Goal: Task Accomplishment & Management: Manage account settings

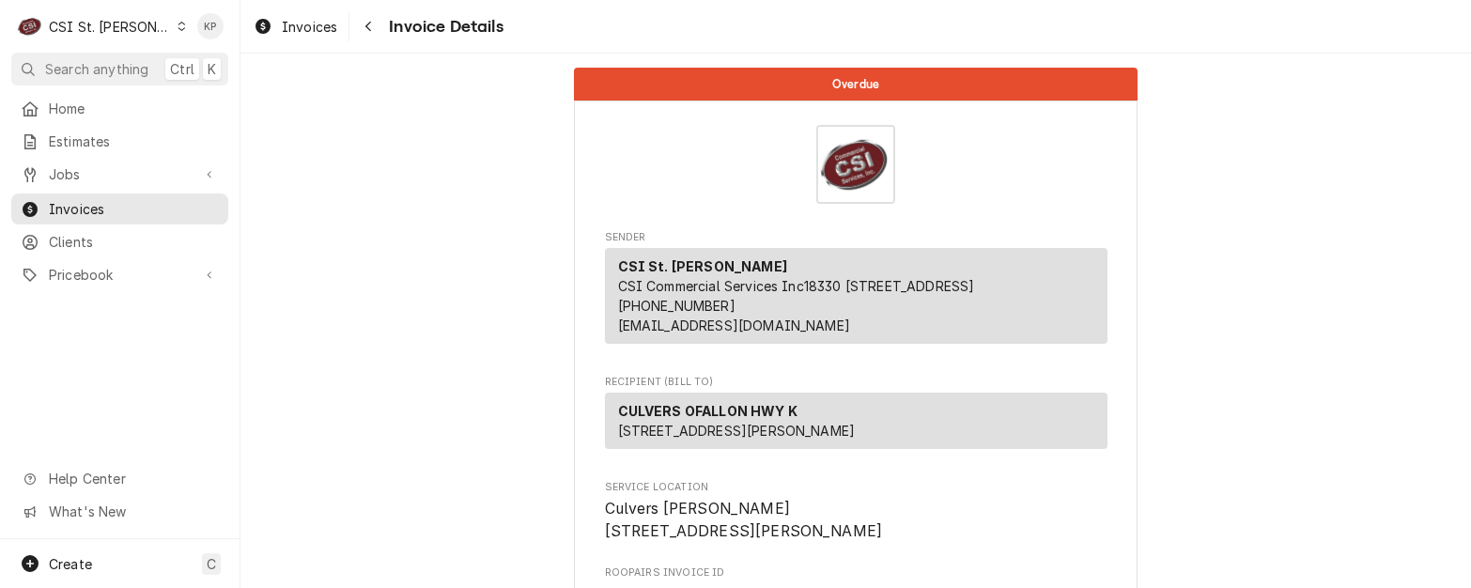
scroll to position [94, 0]
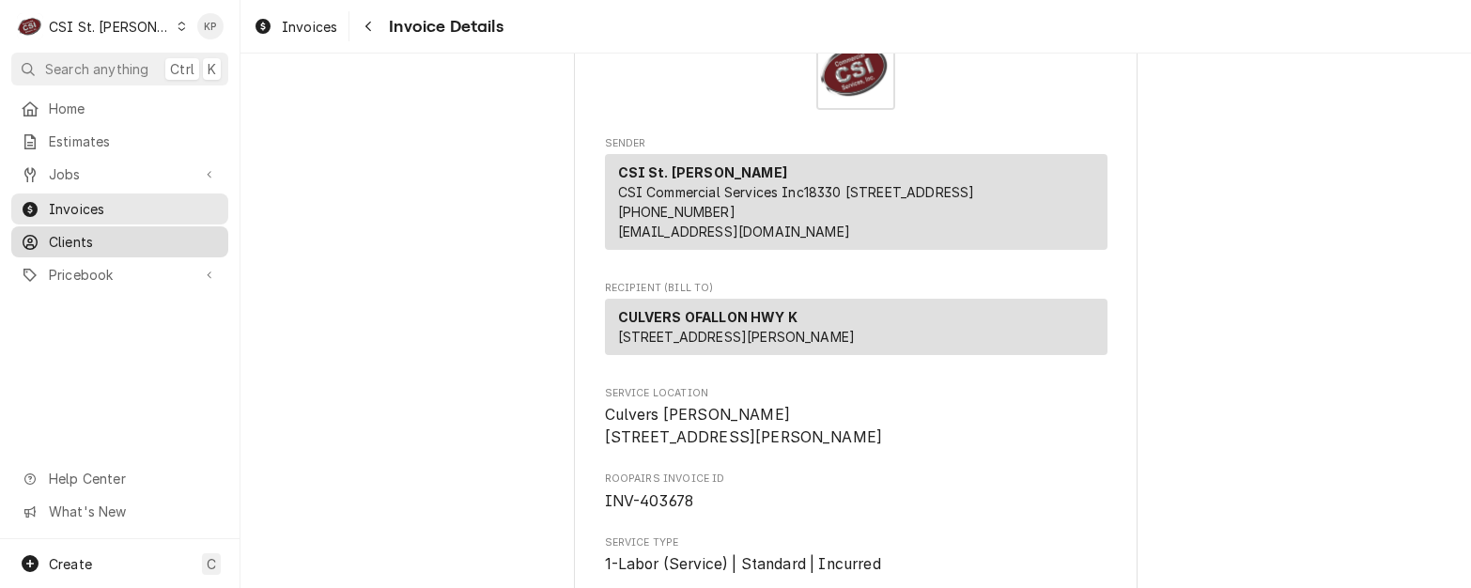
click at [85, 232] on span "Clients" at bounding box center [134, 242] width 170 height 20
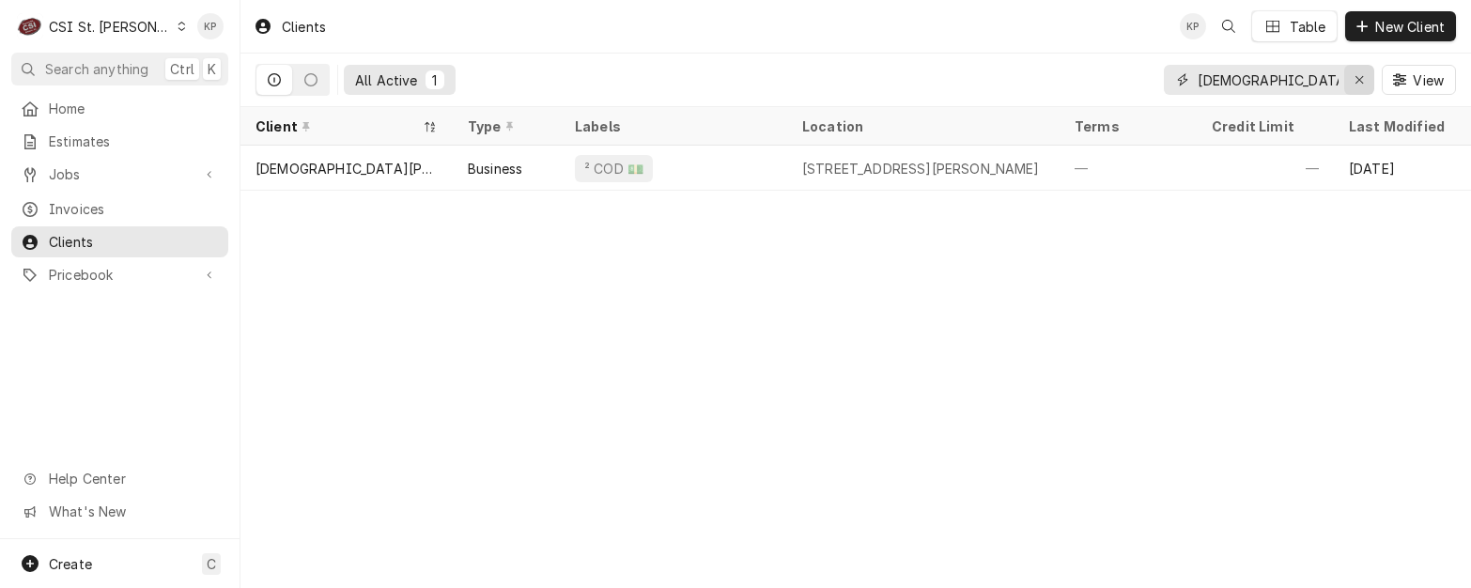
click at [1364, 78] on div "Erase input" at bounding box center [1359, 79] width 19 height 19
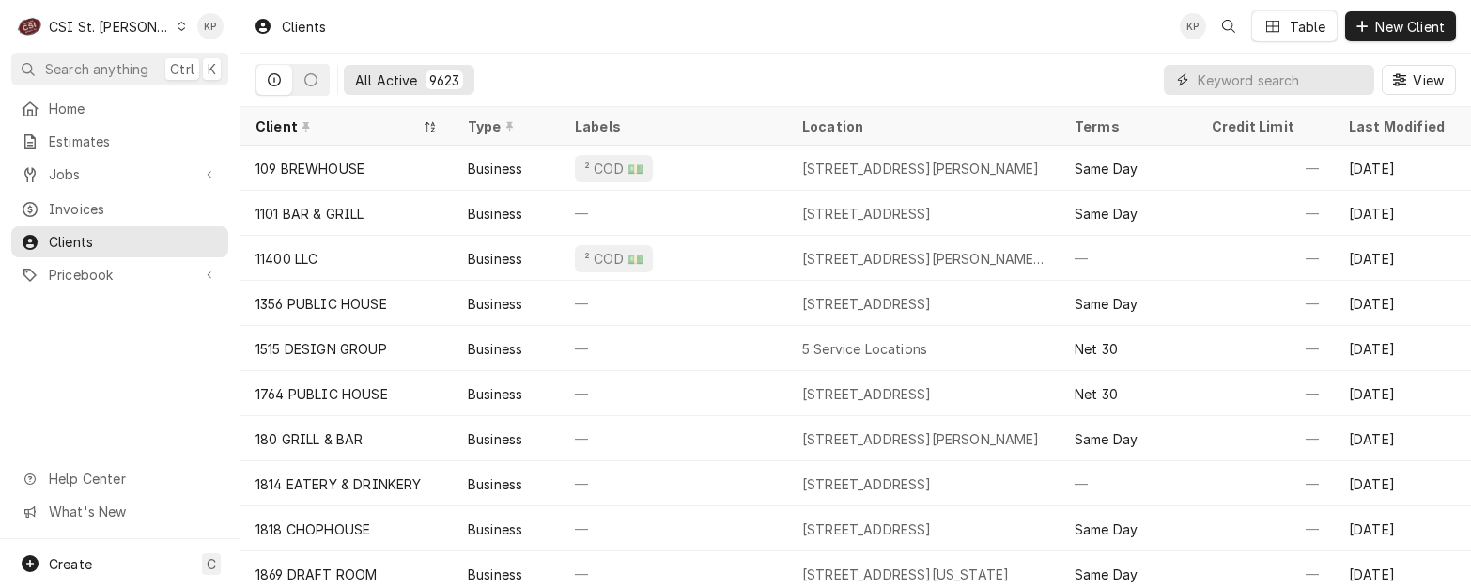
paste input "[GEOGRAPHIC_DATA]"
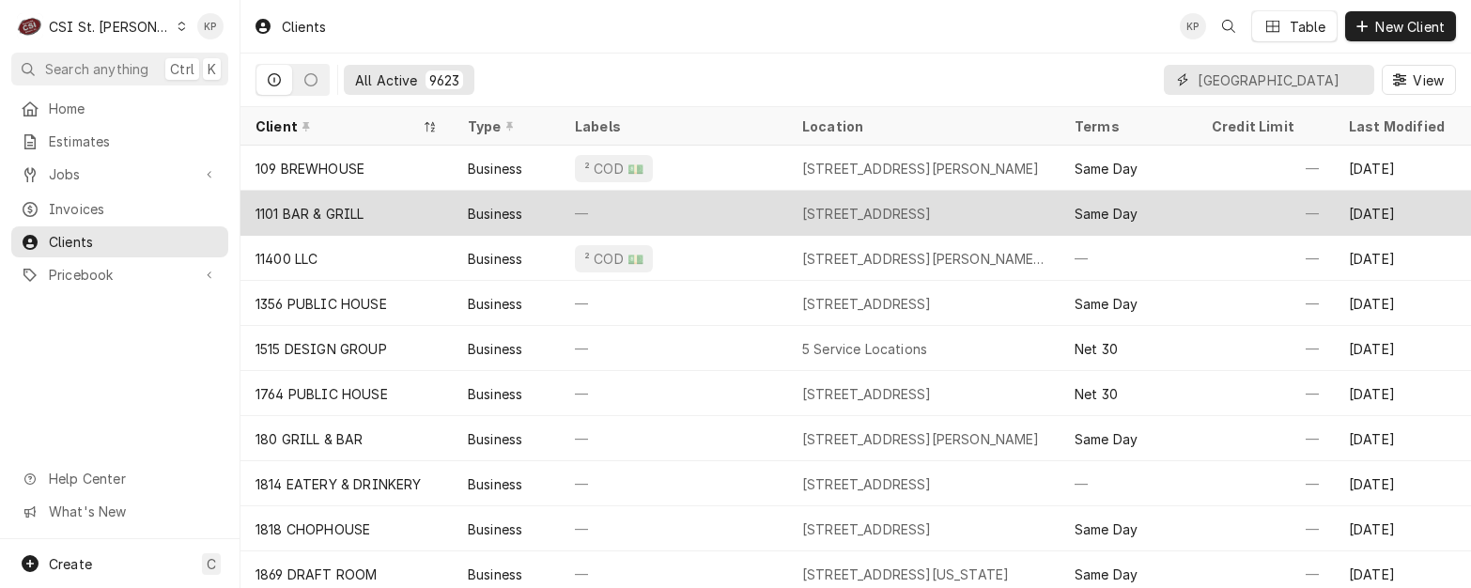
scroll to position [0, 12]
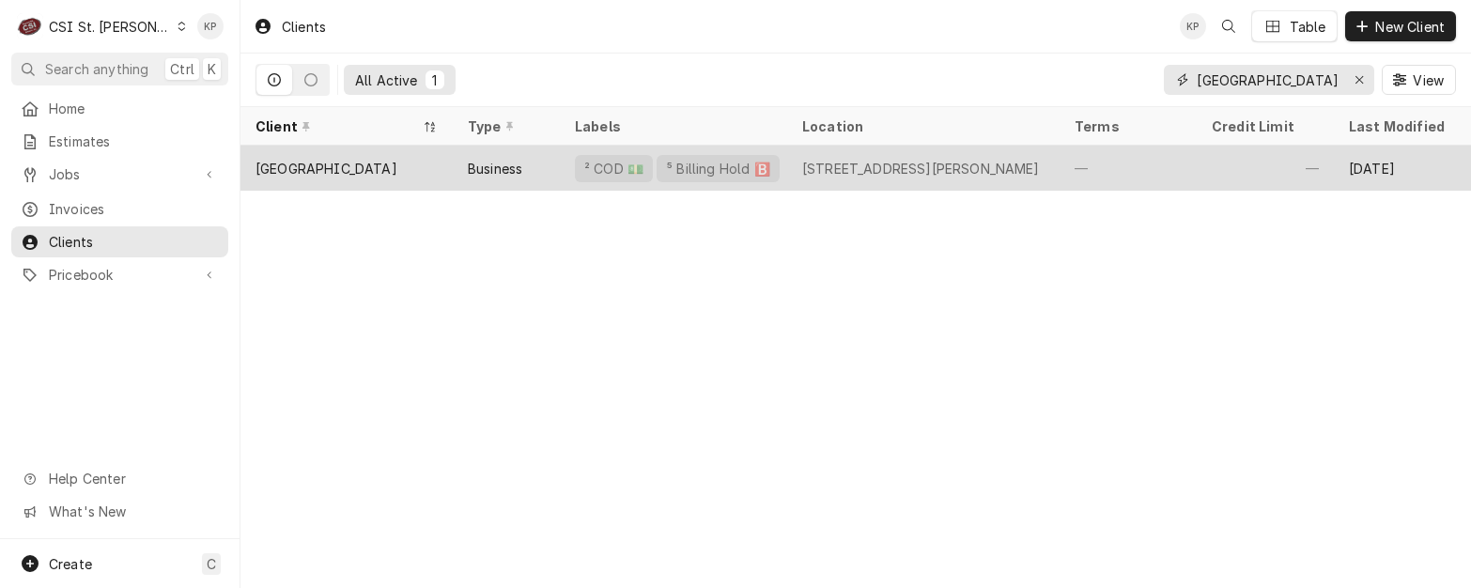
type input "[GEOGRAPHIC_DATA]"
click at [298, 163] on div "[GEOGRAPHIC_DATA]" at bounding box center [326, 169] width 142 height 20
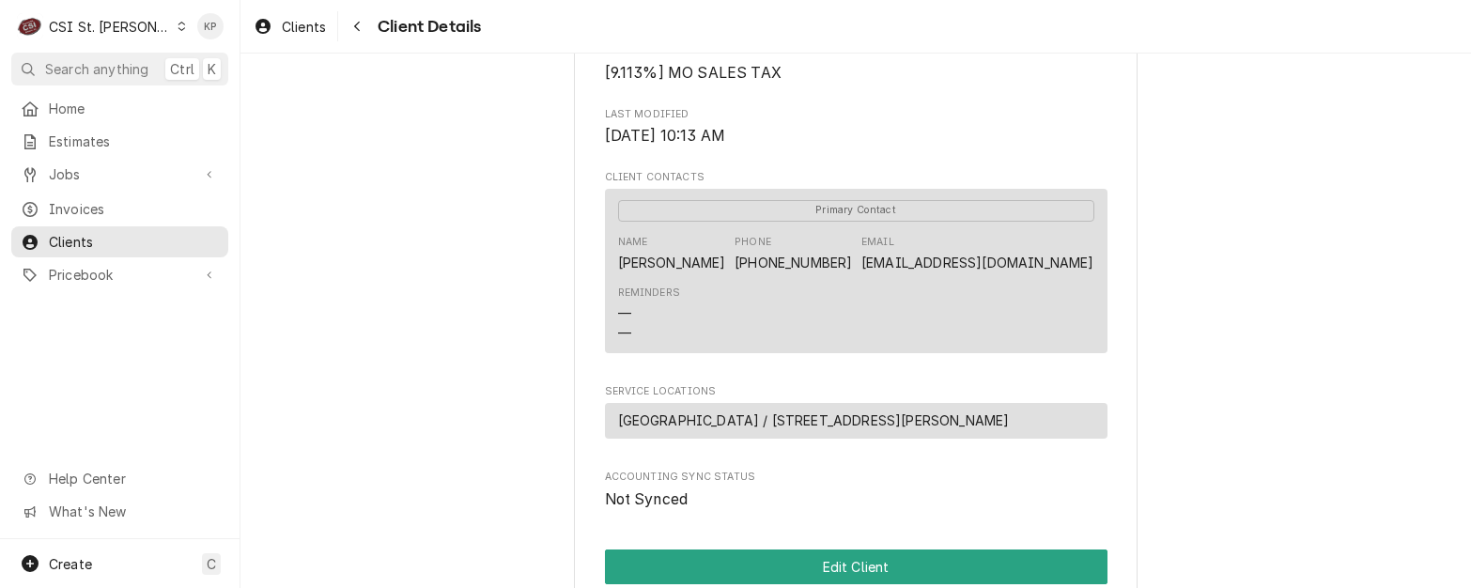
scroll to position [807, 0]
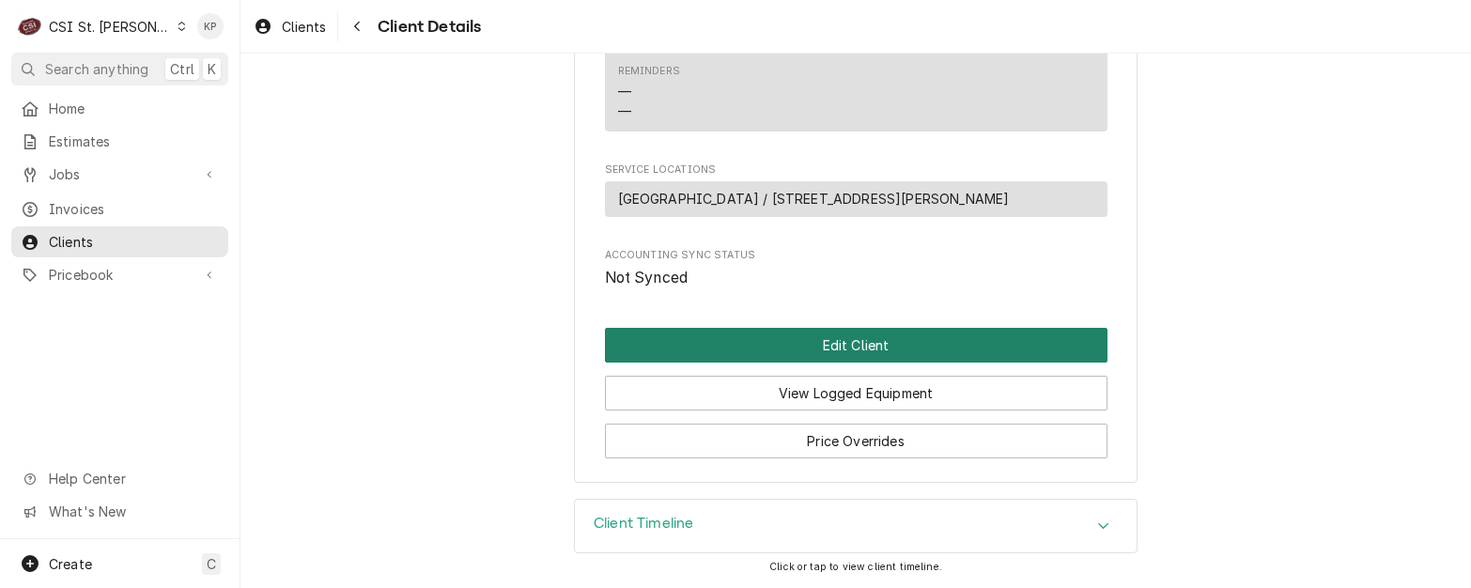
click at [826, 342] on button "Edit Client" at bounding box center [856, 345] width 502 height 35
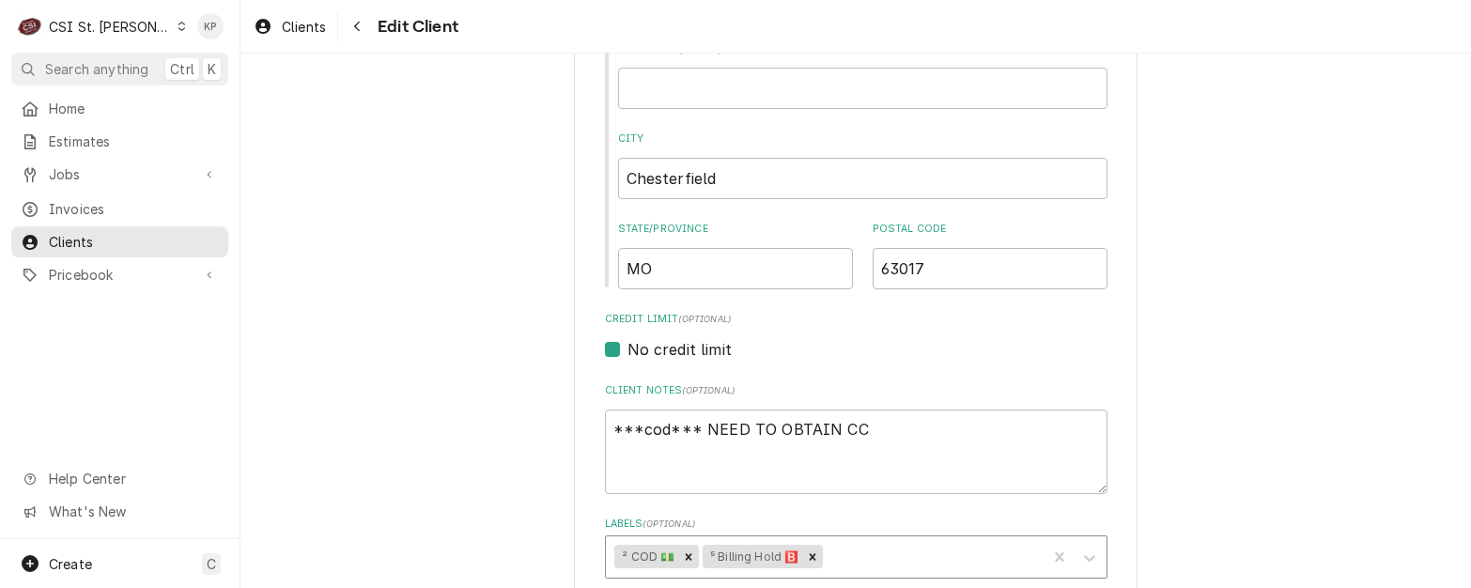
scroll to position [657, 0]
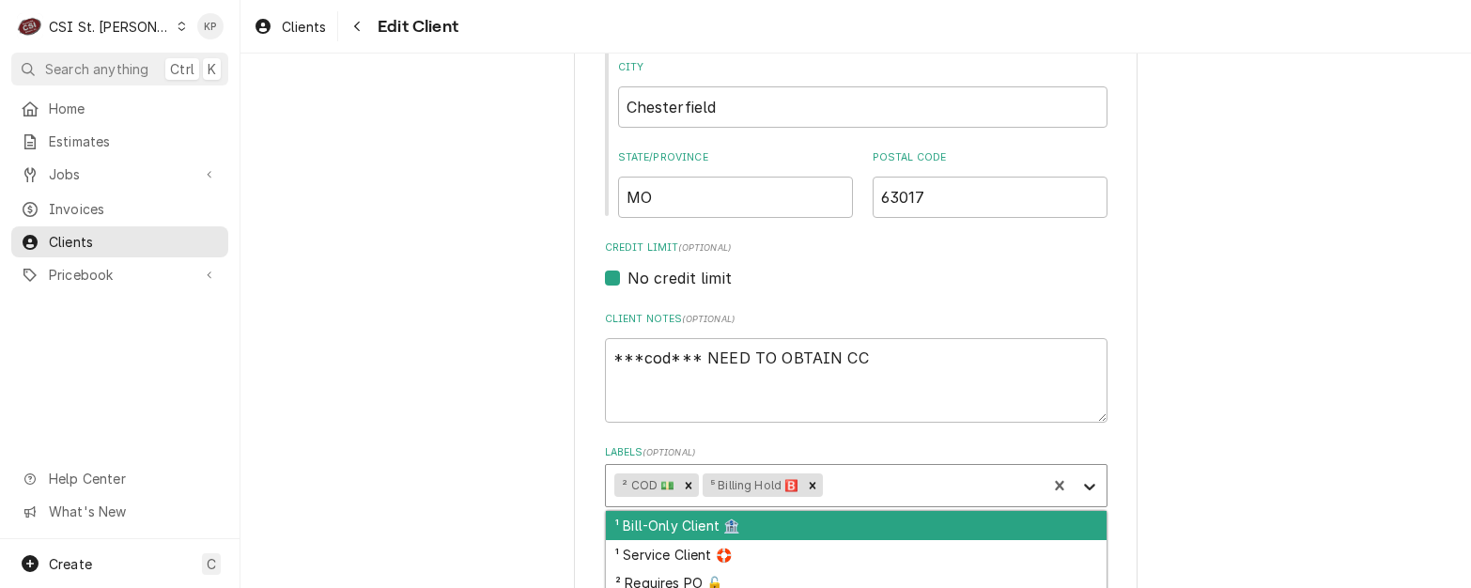
click at [1083, 485] on icon "Labels" at bounding box center [1089, 486] width 19 height 19
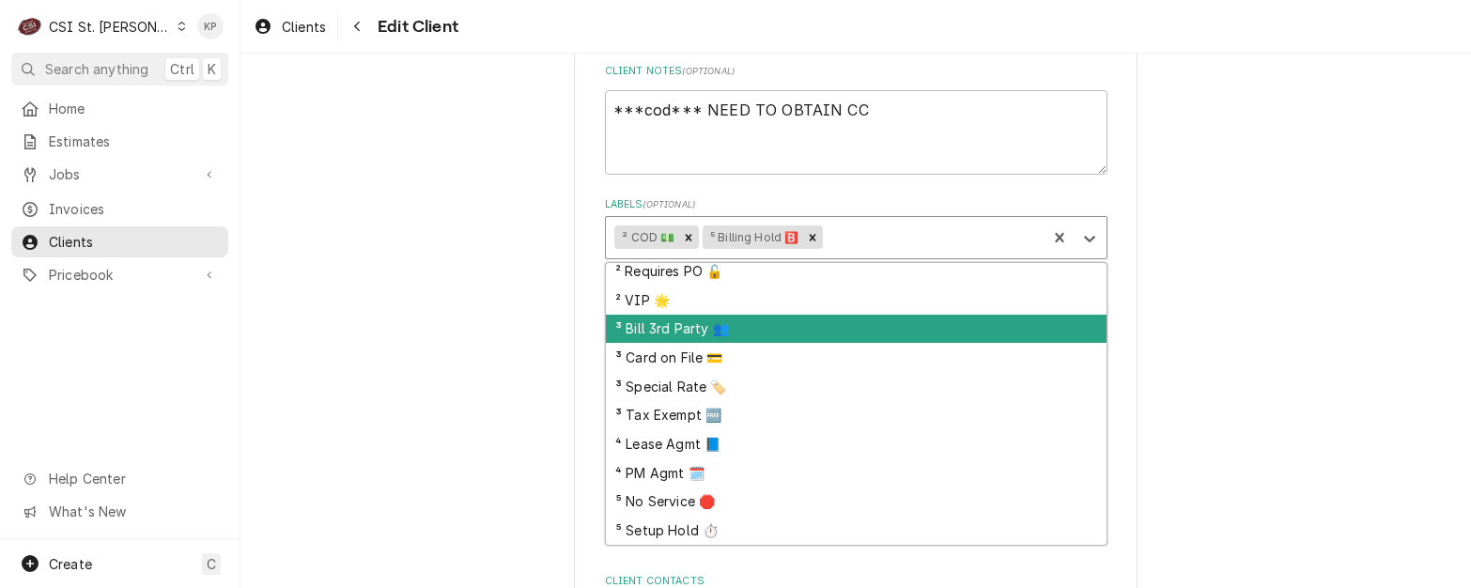
scroll to position [939, 0]
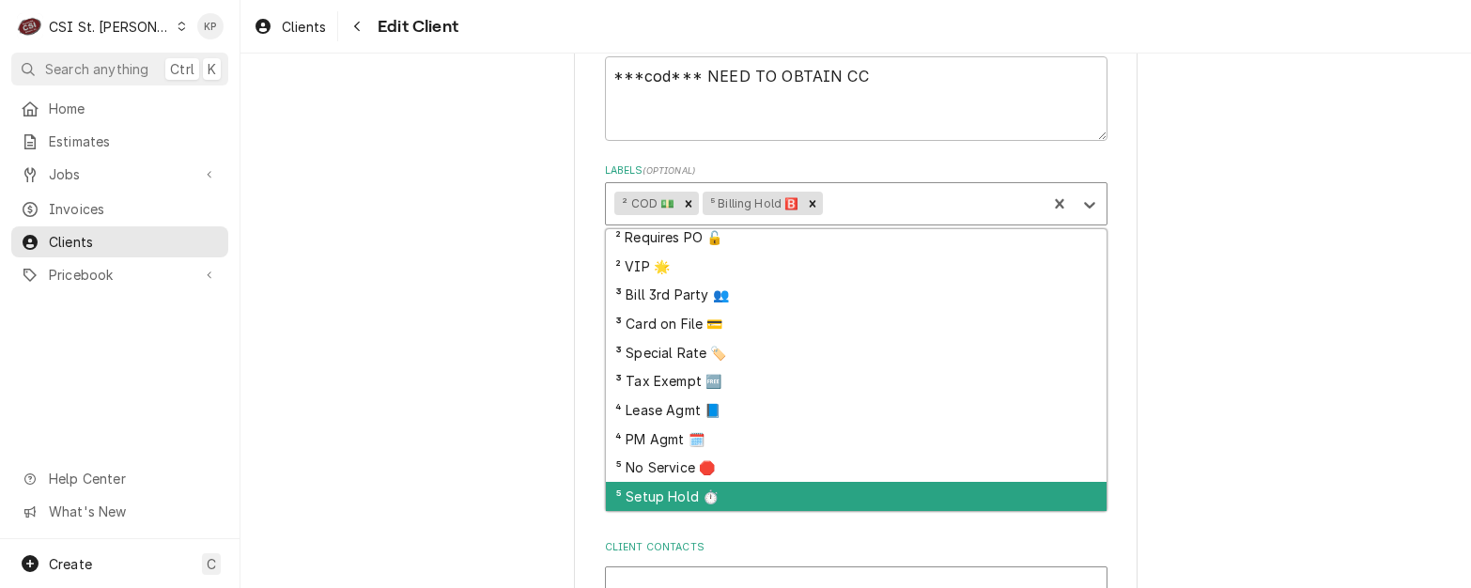
click at [689, 490] on div "⁵ Setup Hold ⏱️" at bounding box center [856, 496] width 501 height 29
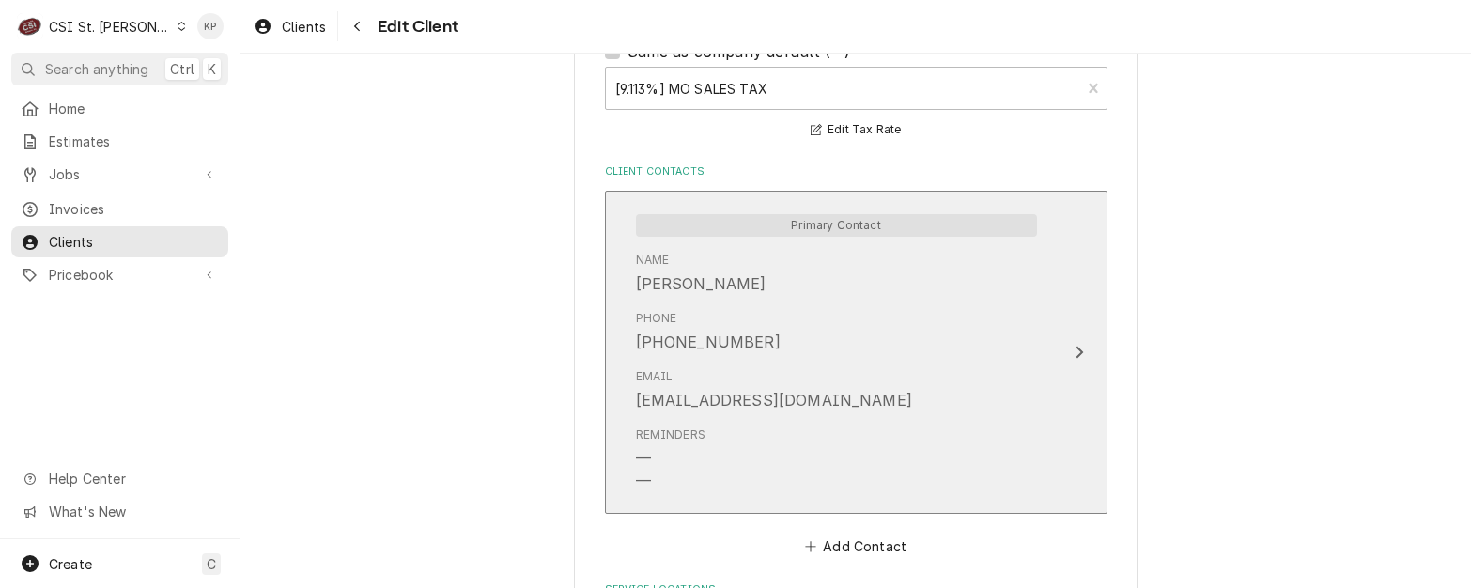
scroll to position [1538, 0]
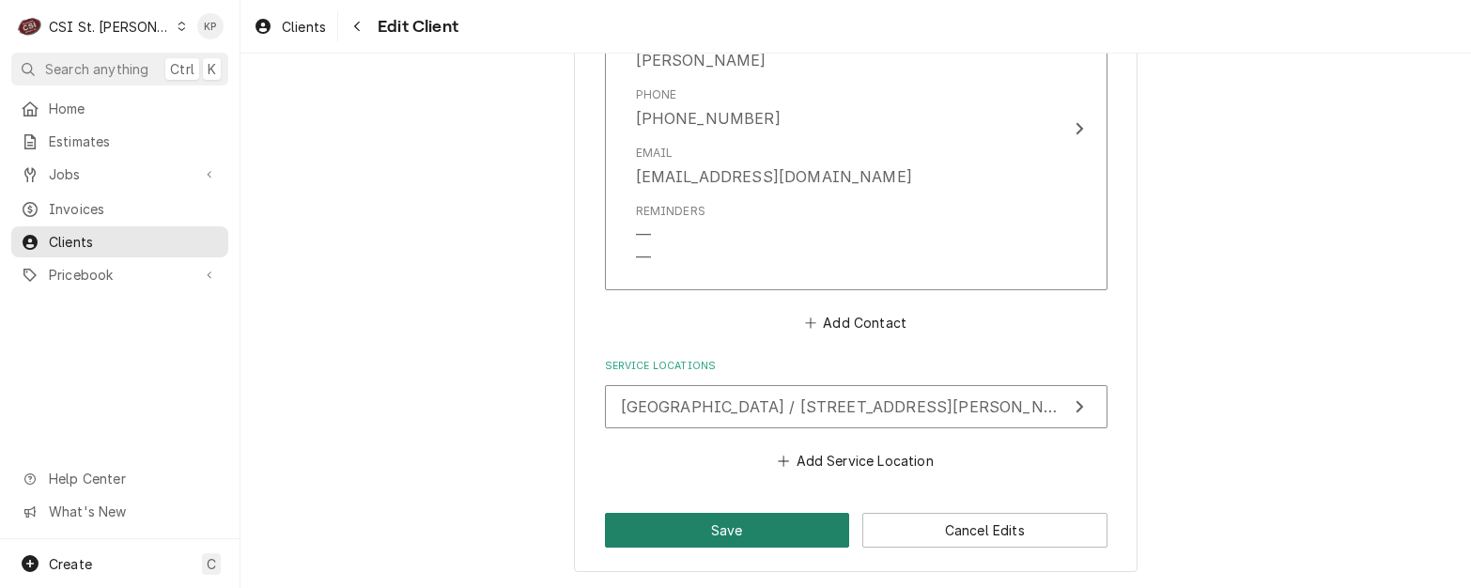
click at [706, 527] on button "Save" at bounding box center [727, 530] width 245 height 35
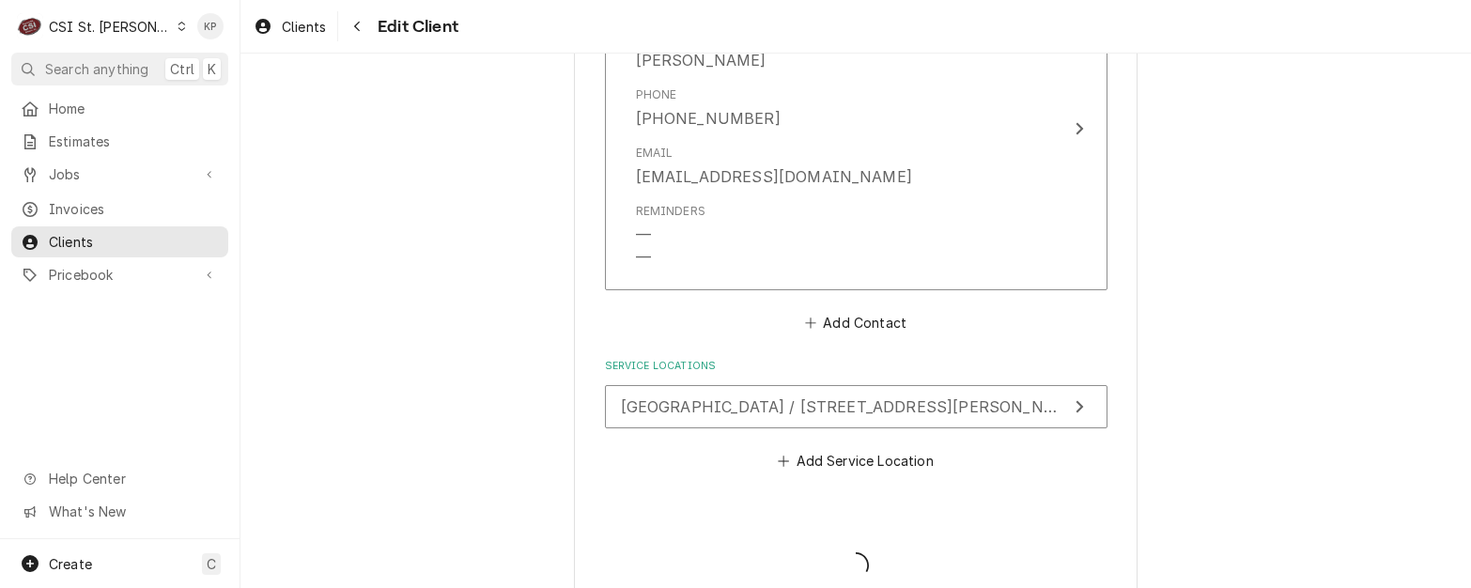
type textarea "x"
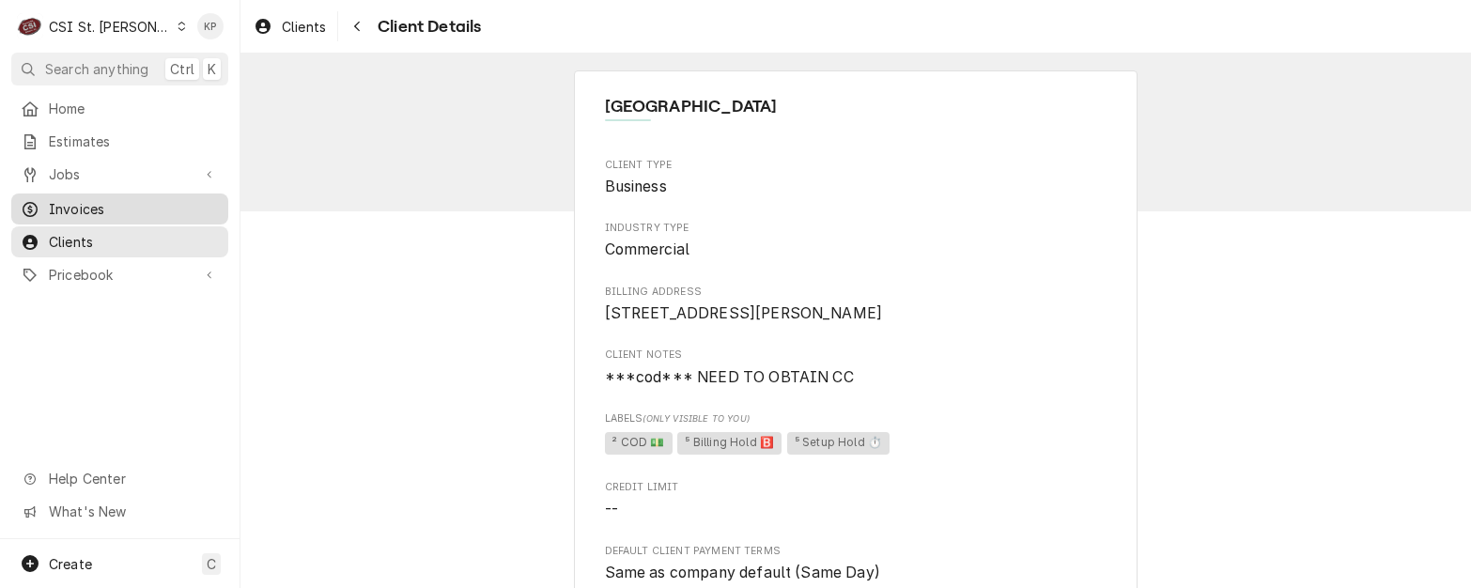
click at [94, 199] on span "Invoices" at bounding box center [134, 209] width 170 height 20
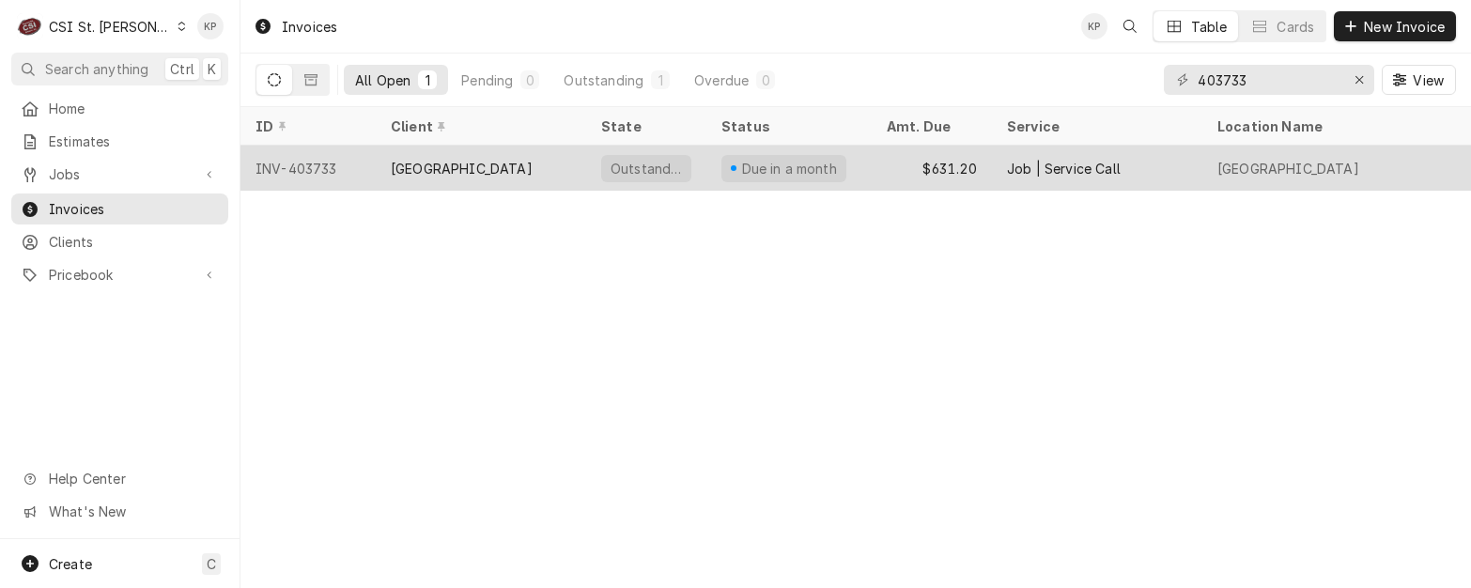
click at [317, 158] on div "INV-403733" at bounding box center [307, 168] width 135 height 45
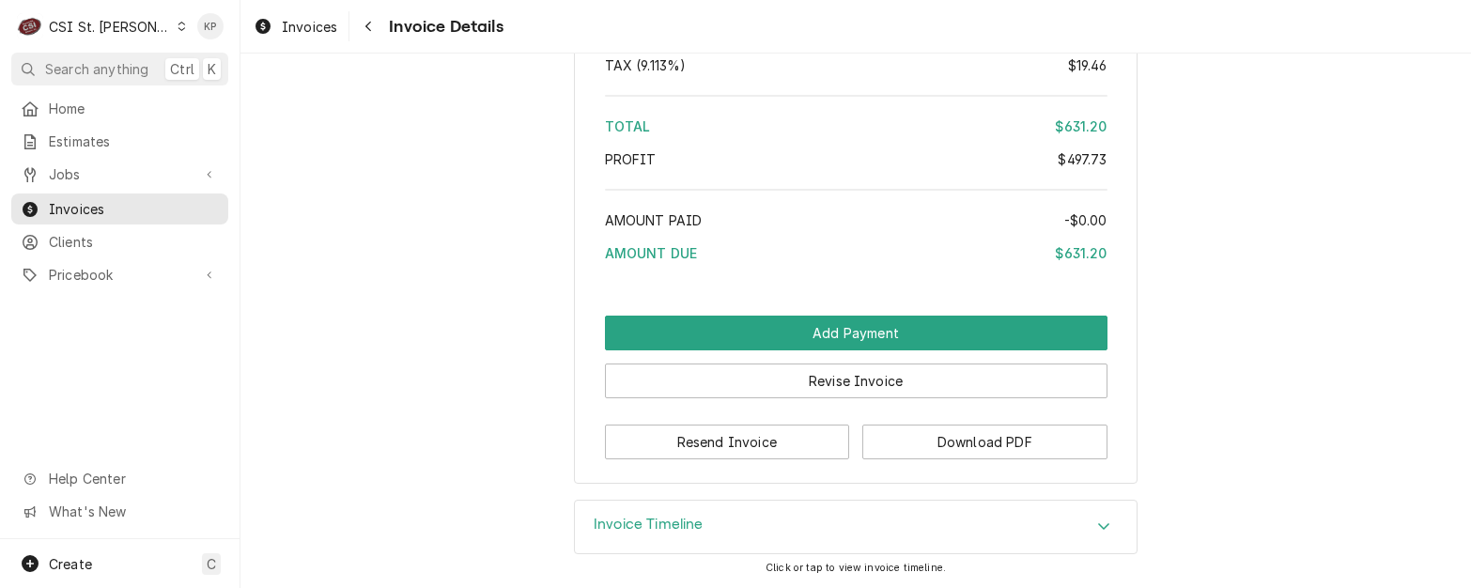
scroll to position [3744, 0]
click at [1097, 529] on icon "Accordion Header" at bounding box center [1103, 525] width 13 height 15
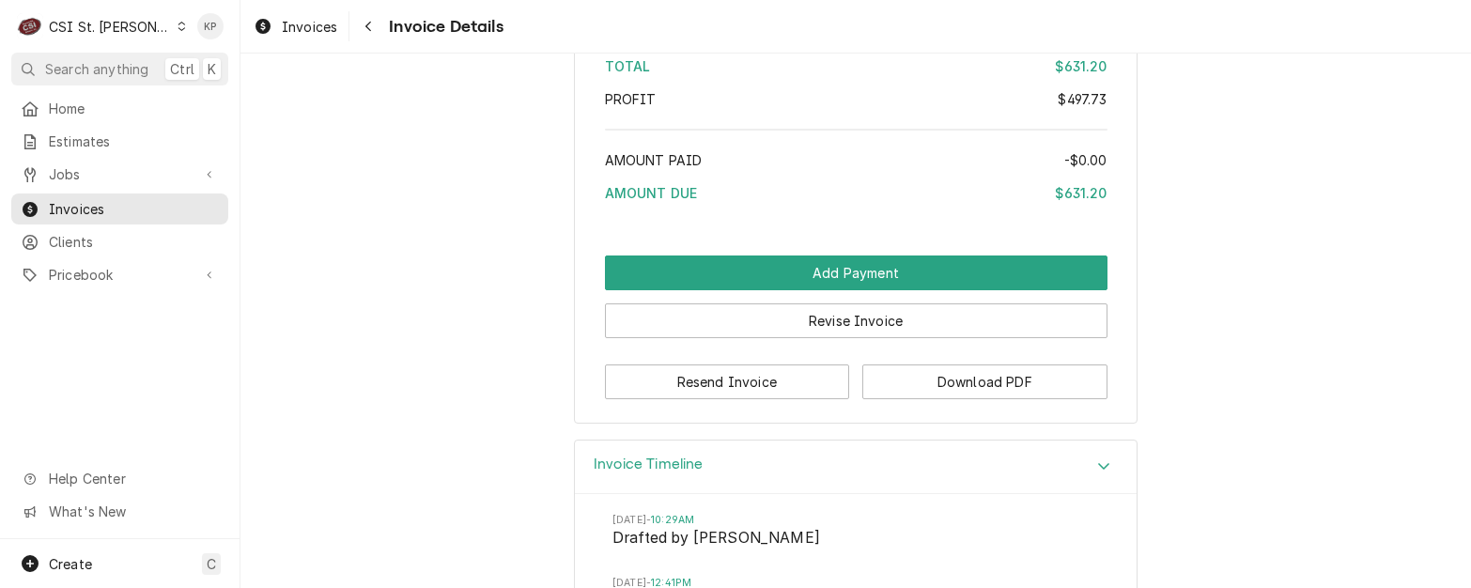
scroll to position [4023, 0]
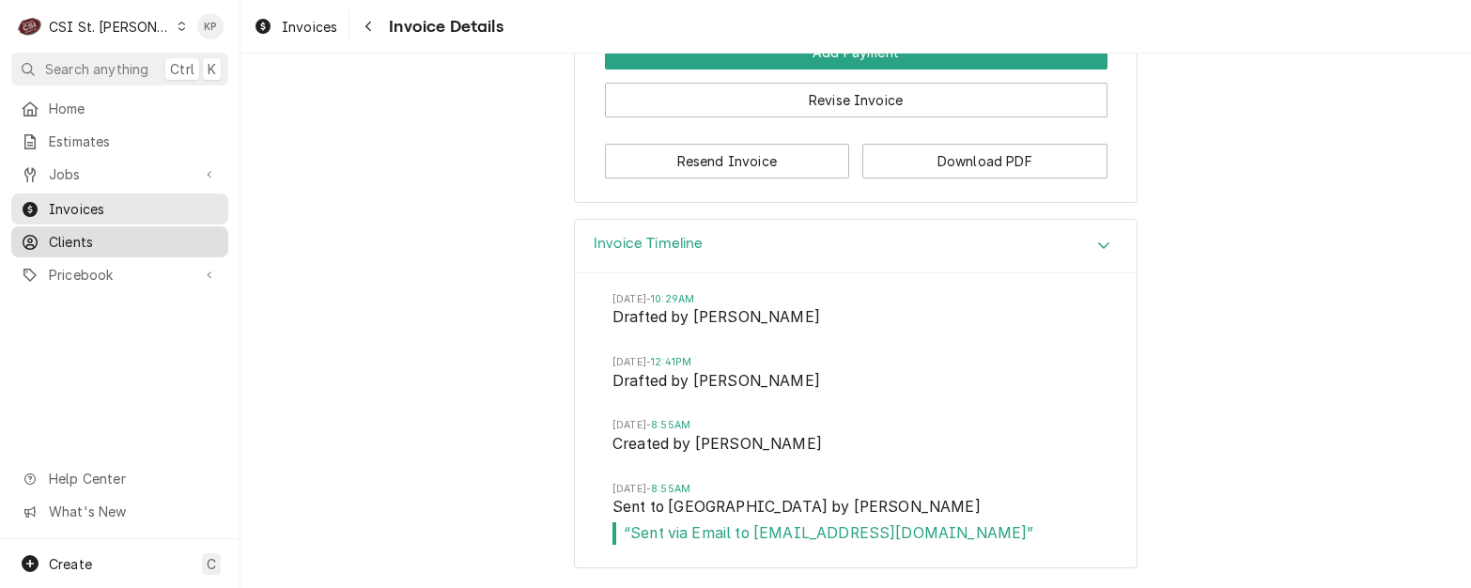
drag, startPoint x: 64, startPoint y: 244, endPoint x: 116, endPoint y: 231, distance: 53.3
click at [64, 244] on div "Clients" at bounding box center [119, 241] width 209 height 23
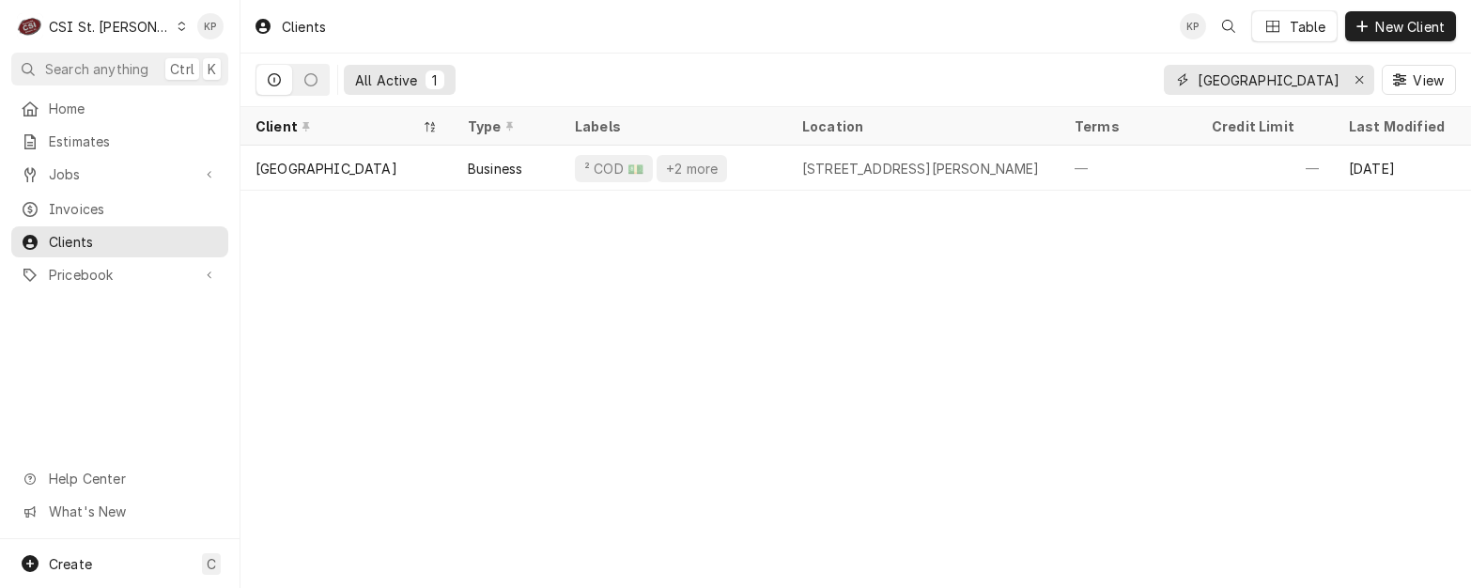
click at [1354, 76] on icon "Erase input" at bounding box center [1359, 79] width 10 height 13
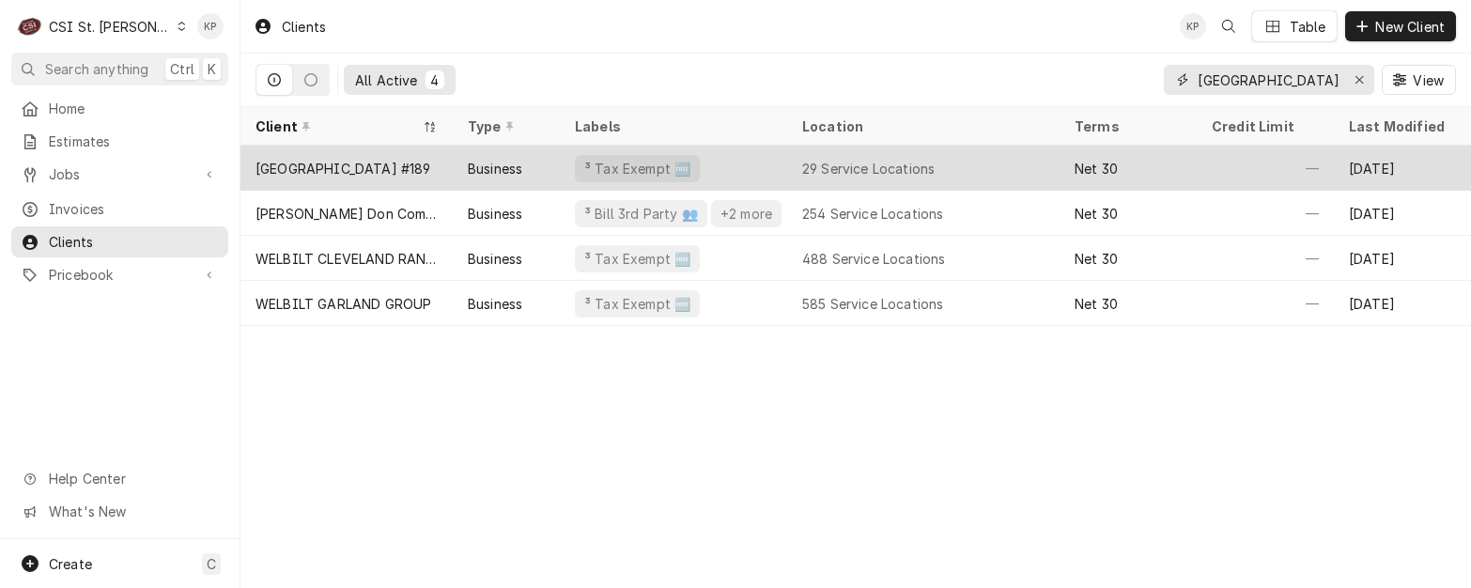
type input "EAST ST LOUIS SCH"
click at [345, 164] on div "East St. Louis School District #189" at bounding box center [343, 169] width 176 height 20
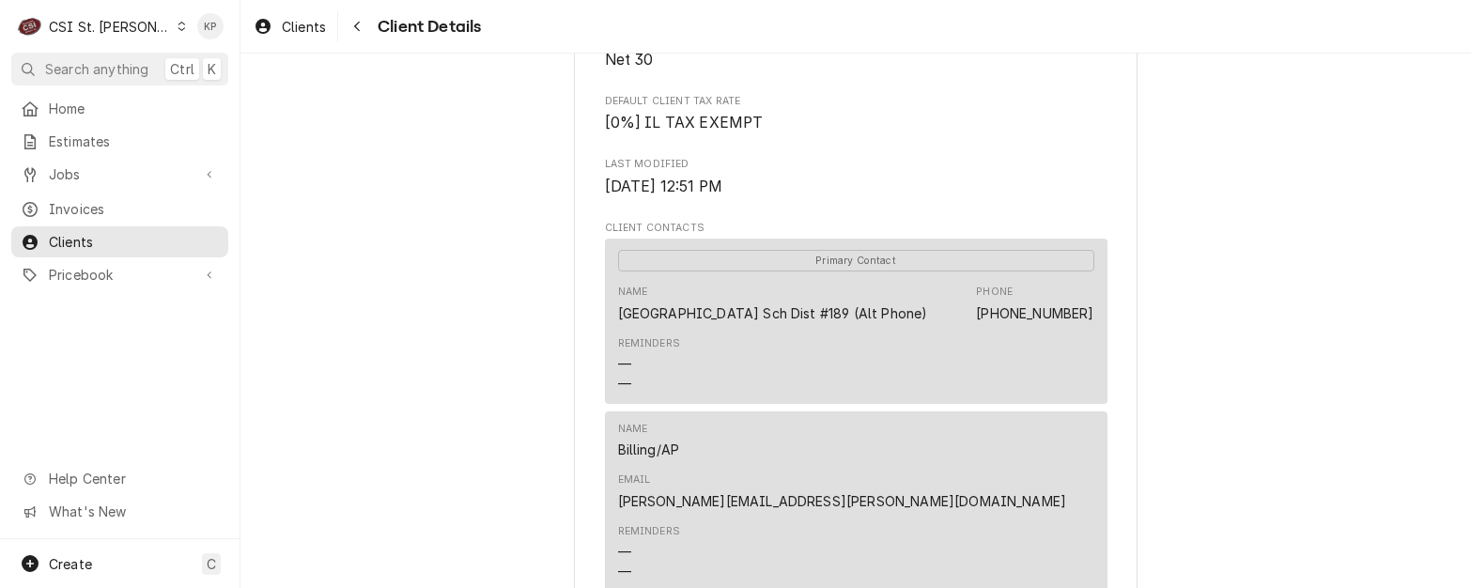
scroll to position [564, 0]
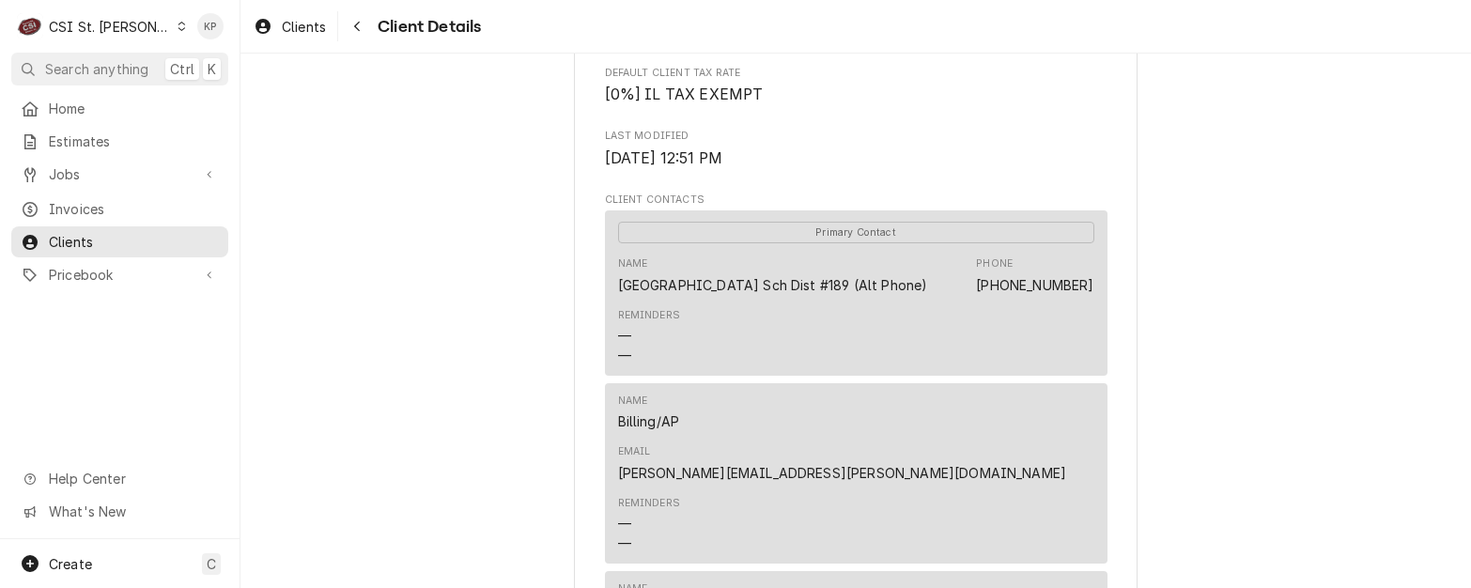
click at [1060, 489] on div "Reminders — —" at bounding box center [856, 524] width 476 height 70
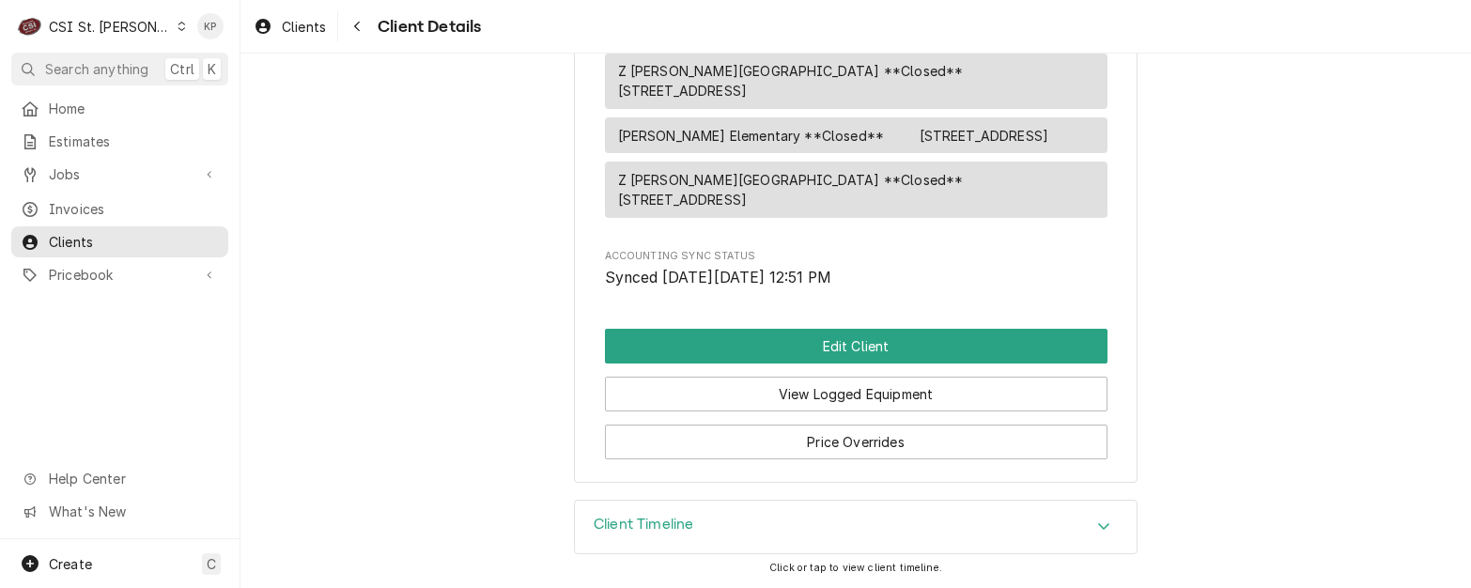
scroll to position [3245, 0]
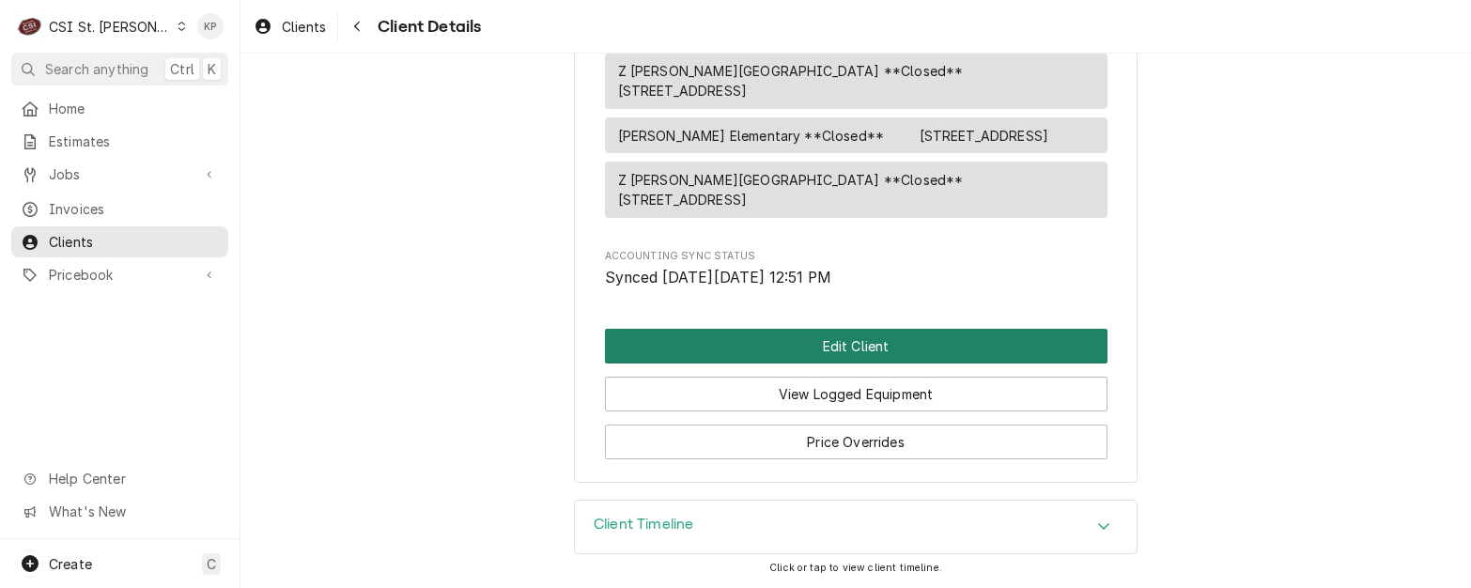
click at [764, 345] on button "Edit Client" at bounding box center [856, 346] width 502 height 35
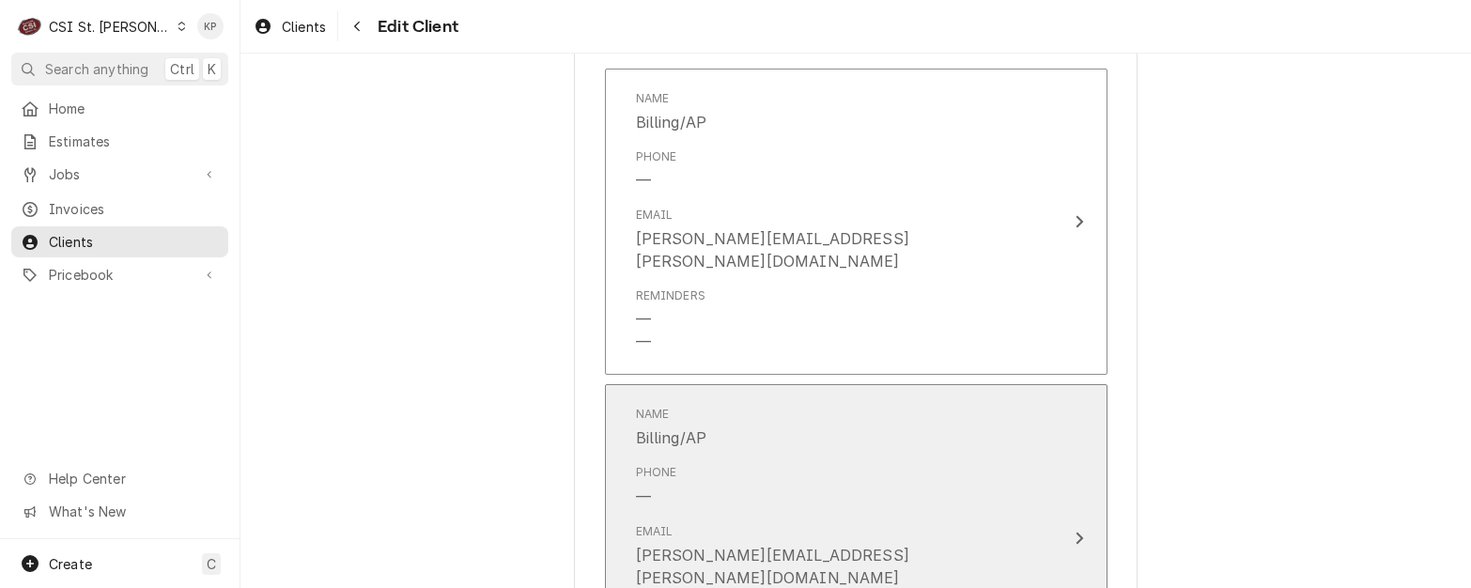
scroll to position [1221, 0]
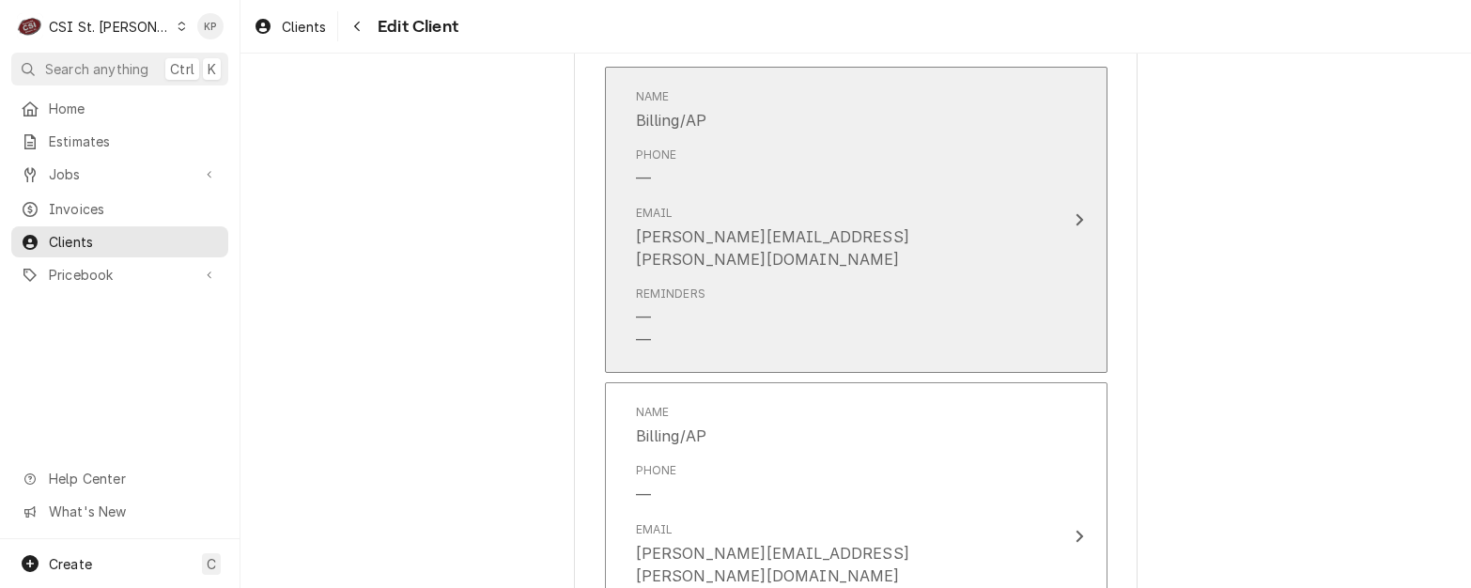
click at [1075, 213] on icon "Update Contact" at bounding box center [1079, 219] width 8 height 12
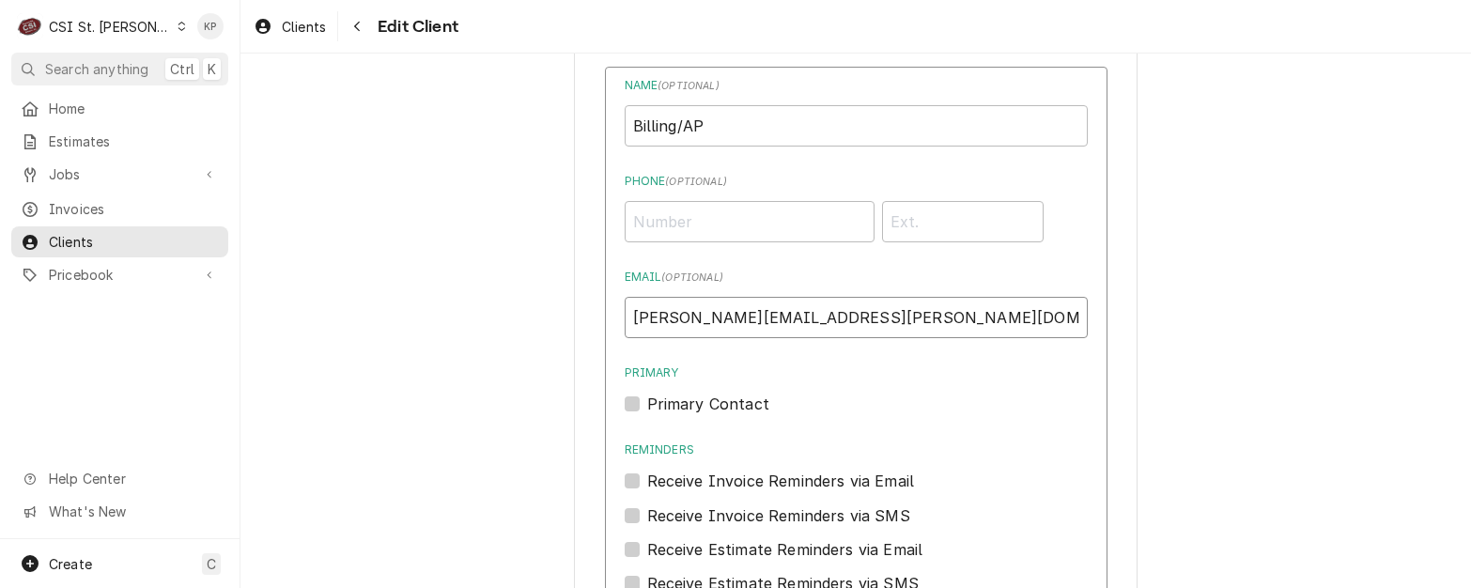
drag, startPoint x: 813, startPoint y: 318, endPoint x: 654, endPoint y: 314, distance: 159.7
paste input "kiaundra.smith@estl189.com"
type input "kiaundra.smith@estl189.com"
click at [647, 398] on label "Primary Contact" at bounding box center [708, 404] width 122 height 23
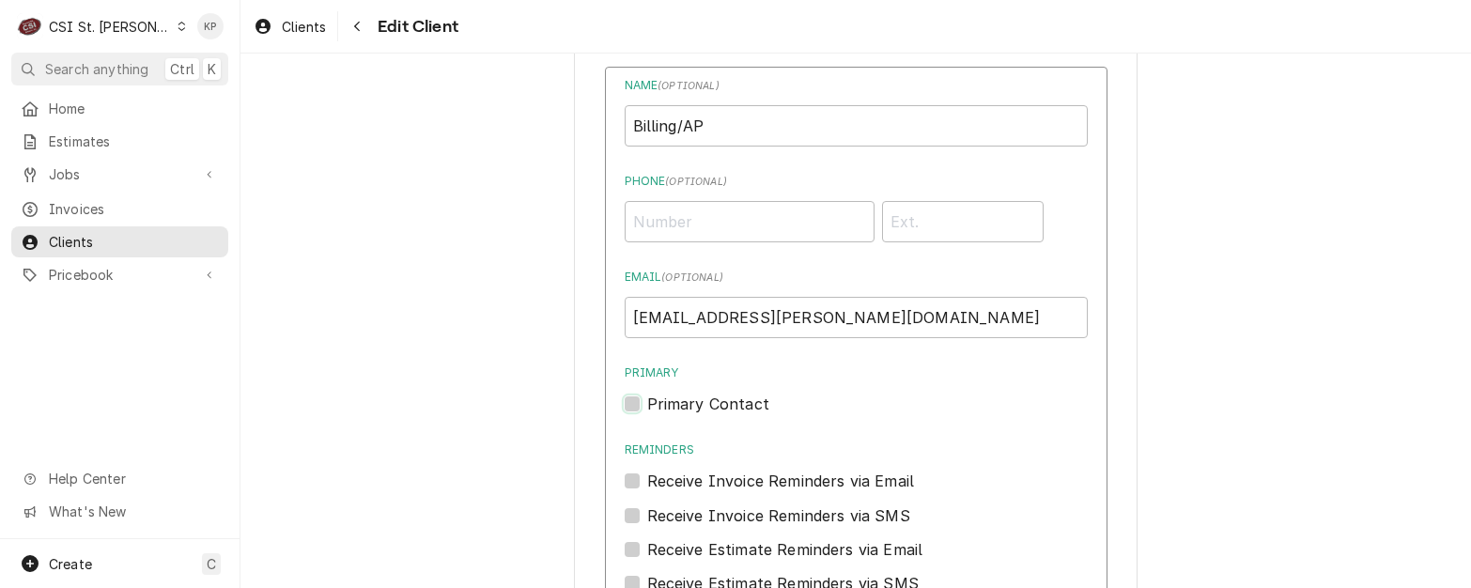
click at [647, 398] on input "Primary" at bounding box center [878, 413] width 463 height 41
checkbox input "true"
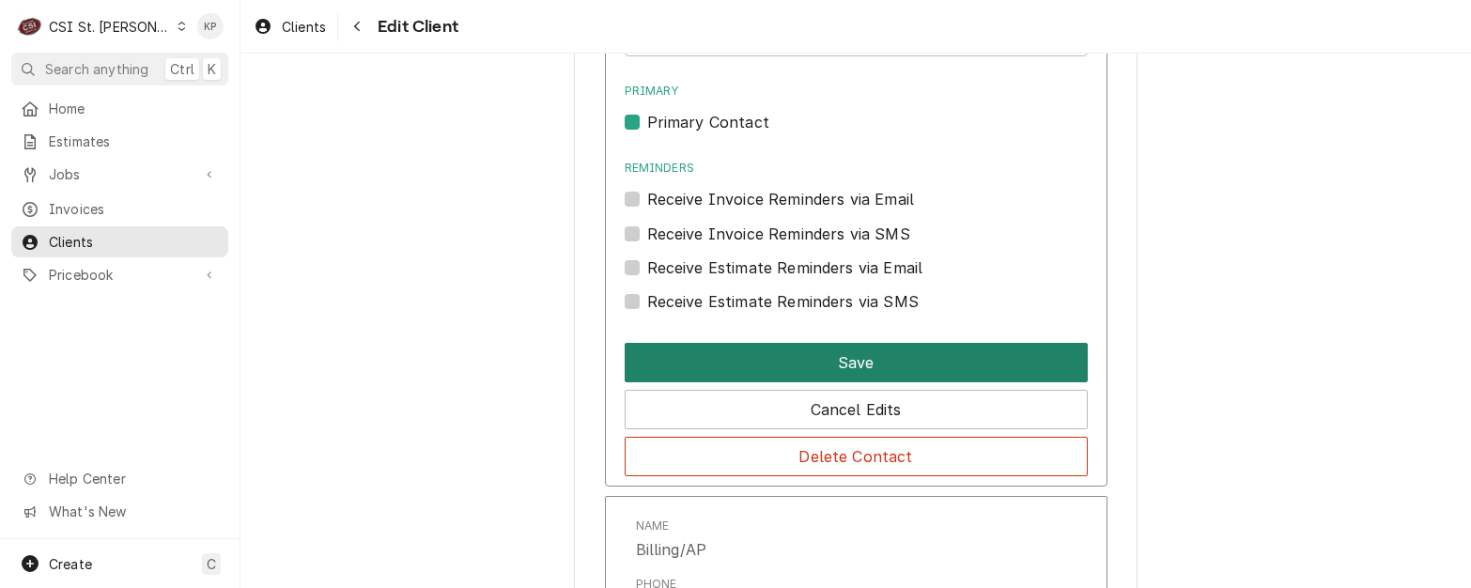
click at [727, 347] on button "Save" at bounding box center [856, 362] width 463 height 39
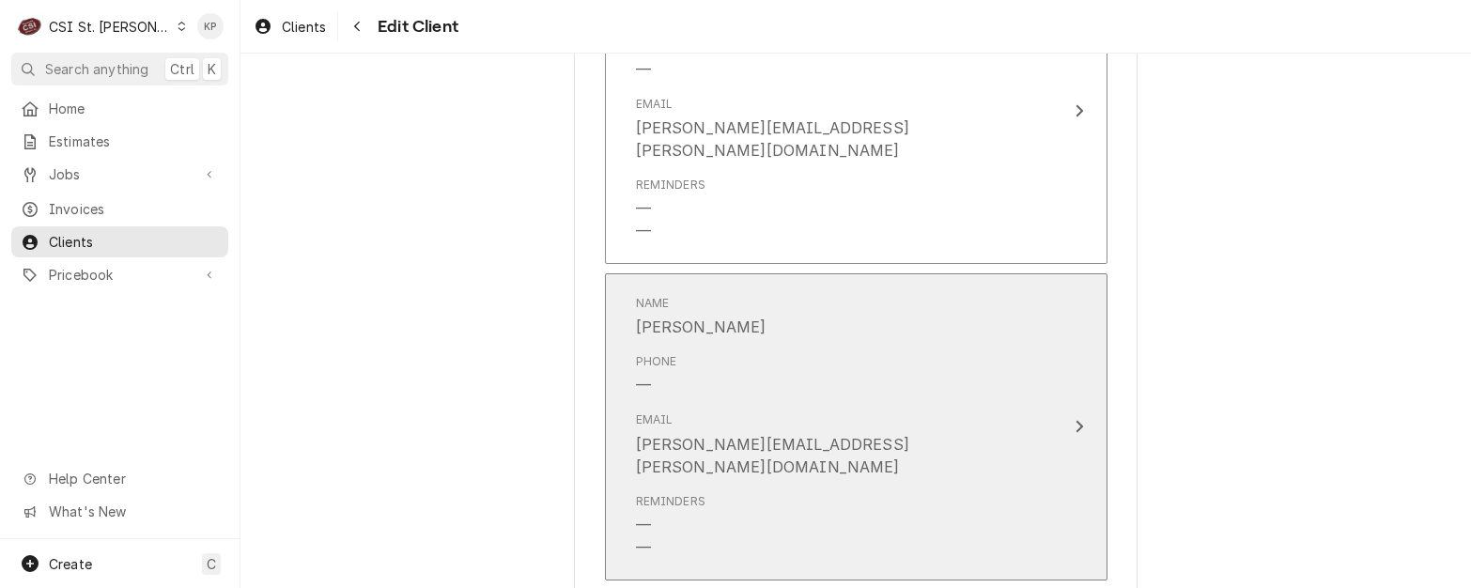
scroll to position [1688, 0]
click at [1074, 417] on icon "Update Contact" at bounding box center [1078, 424] width 9 height 15
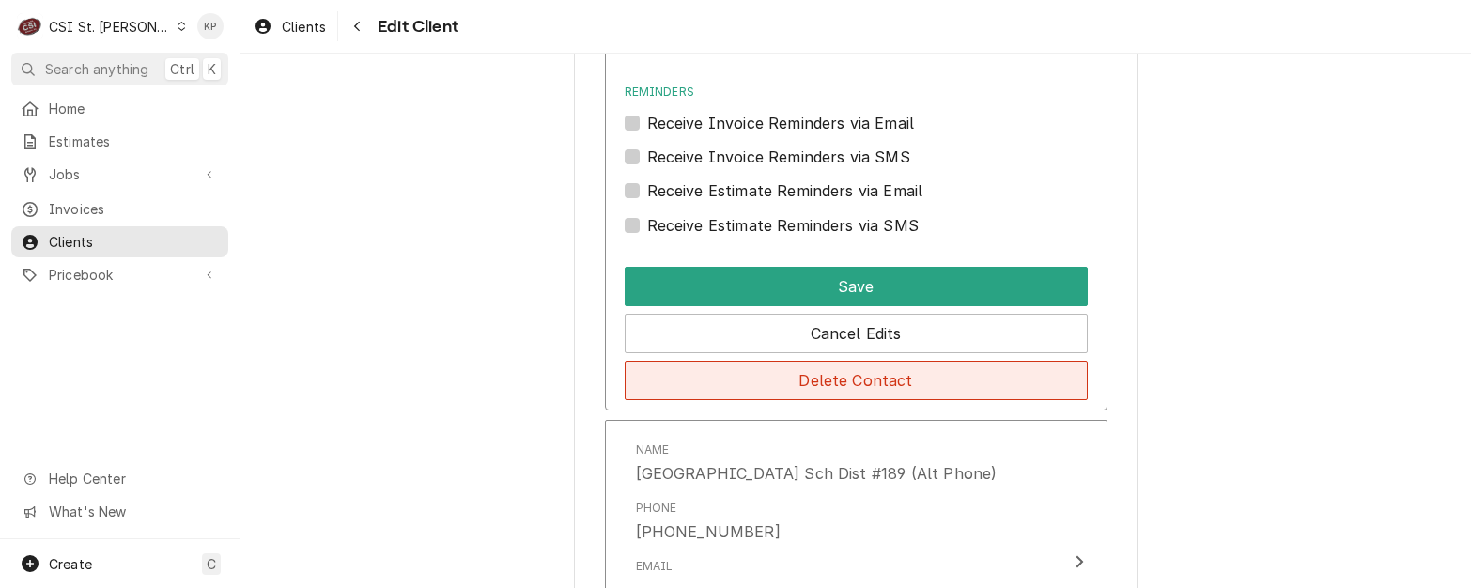
click at [836, 361] on button "Delete Contact" at bounding box center [856, 380] width 463 height 39
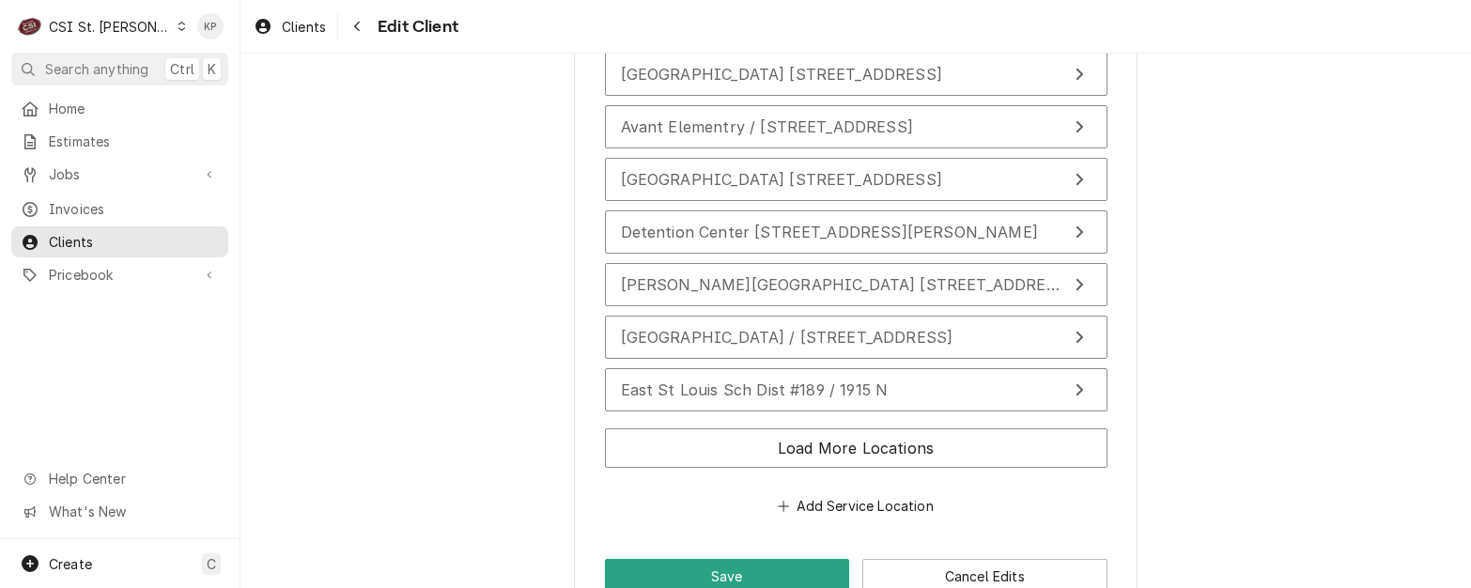
scroll to position [3325, 0]
click at [773, 558] on button "Save" at bounding box center [727, 575] width 245 height 35
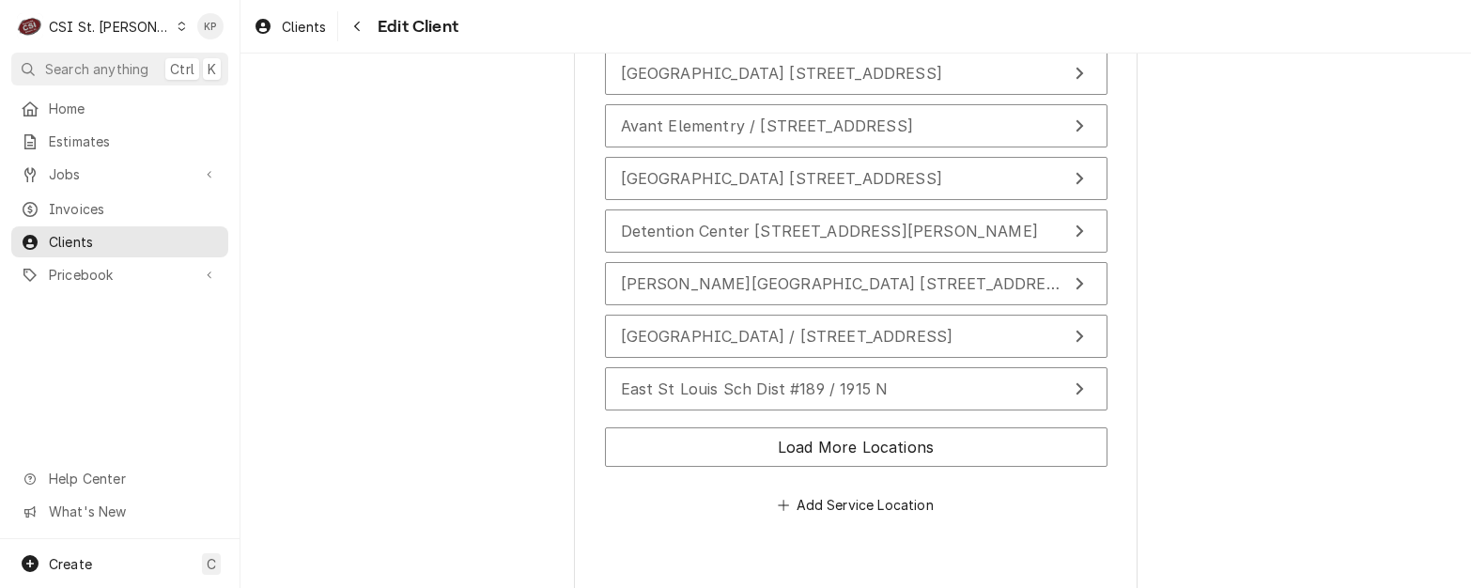
type textarea "x"
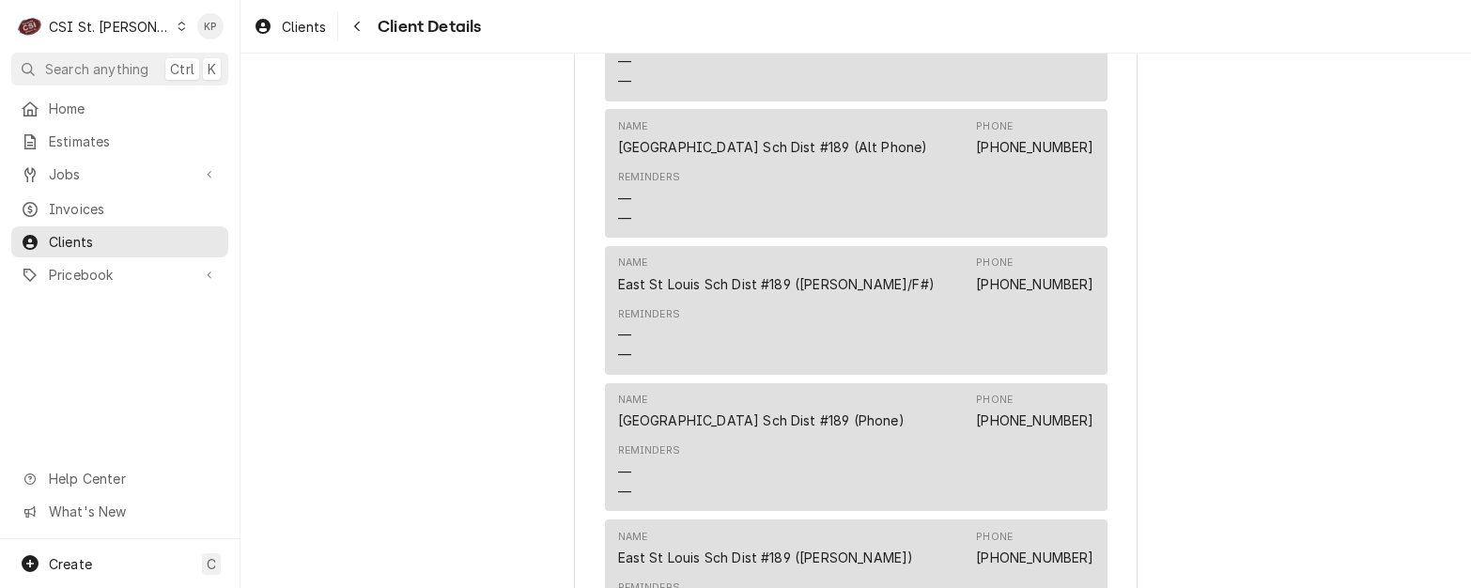
scroll to position [1033, 0]
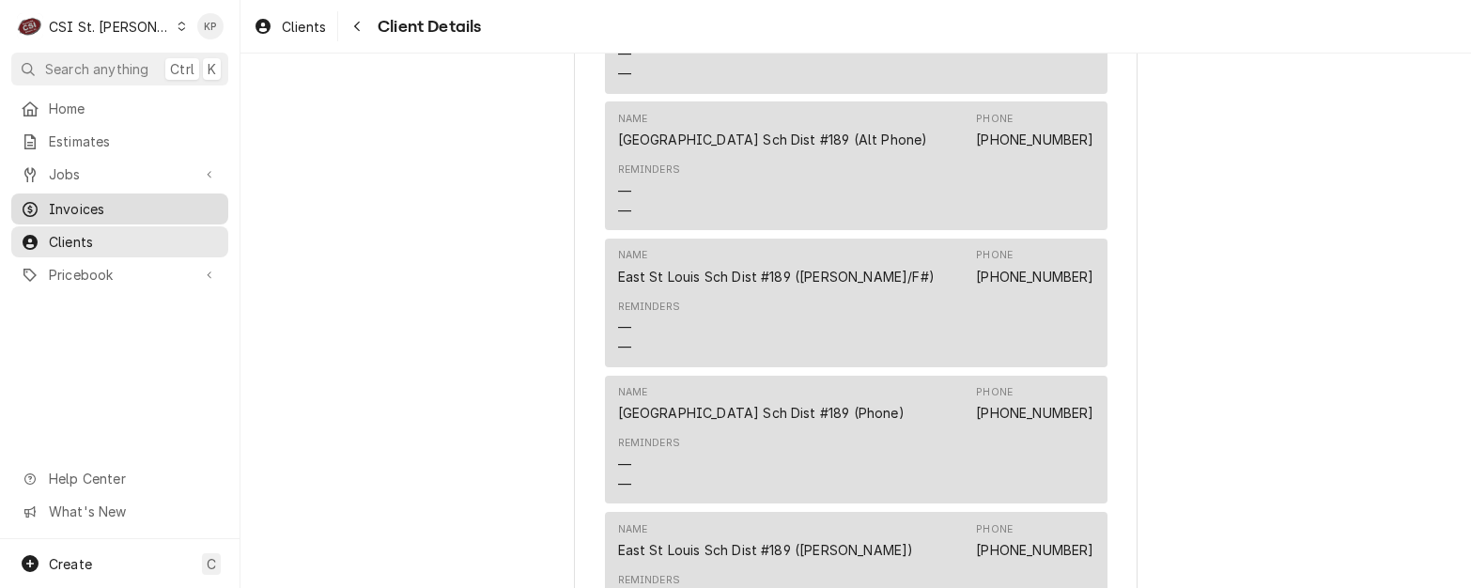
click at [115, 202] on span "Invoices" at bounding box center [134, 209] width 170 height 20
